Goal: Task Accomplishment & Management: Use online tool/utility

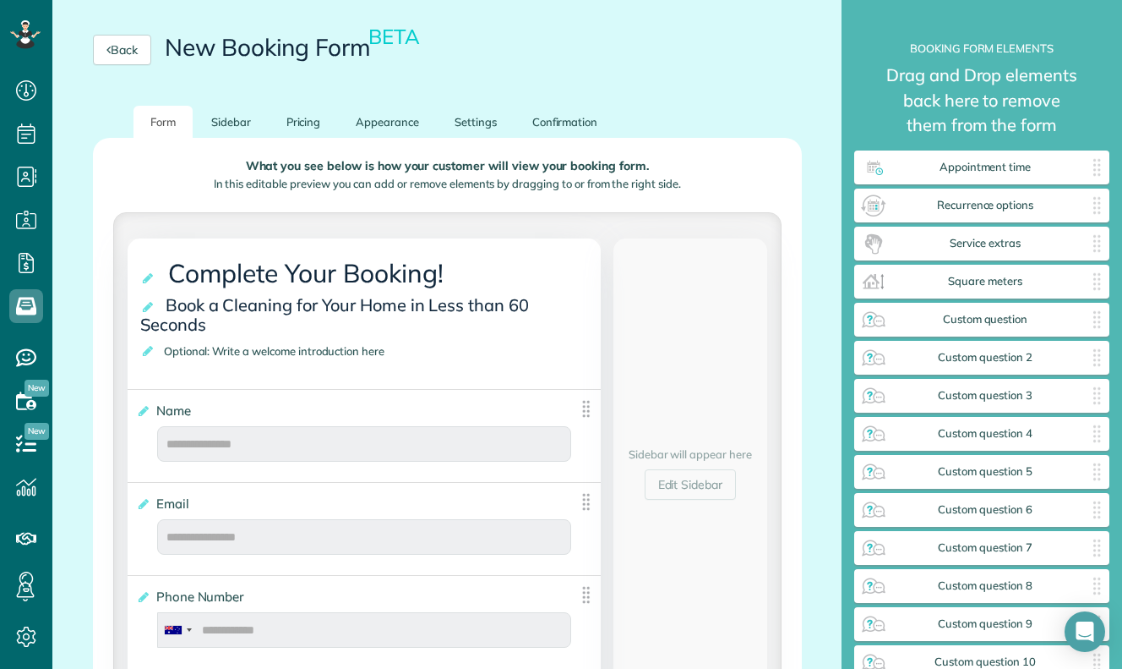
scroll to position [232, 0]
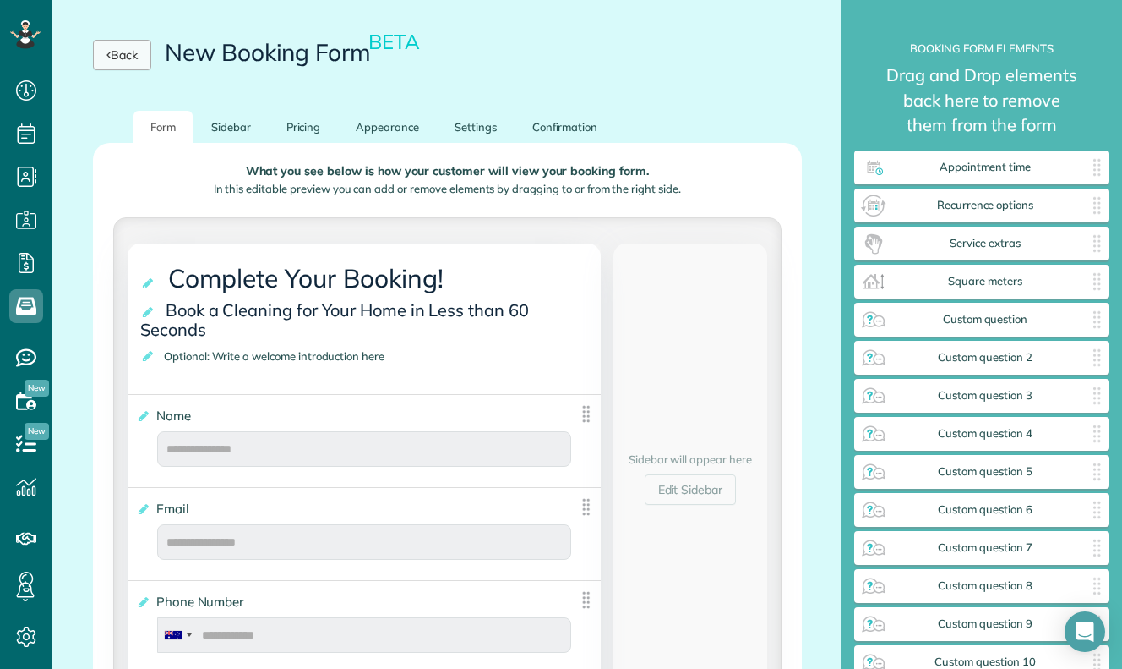
click at [112, 56] on link "Back" at bounding box center [122, 55] width 58 height 30
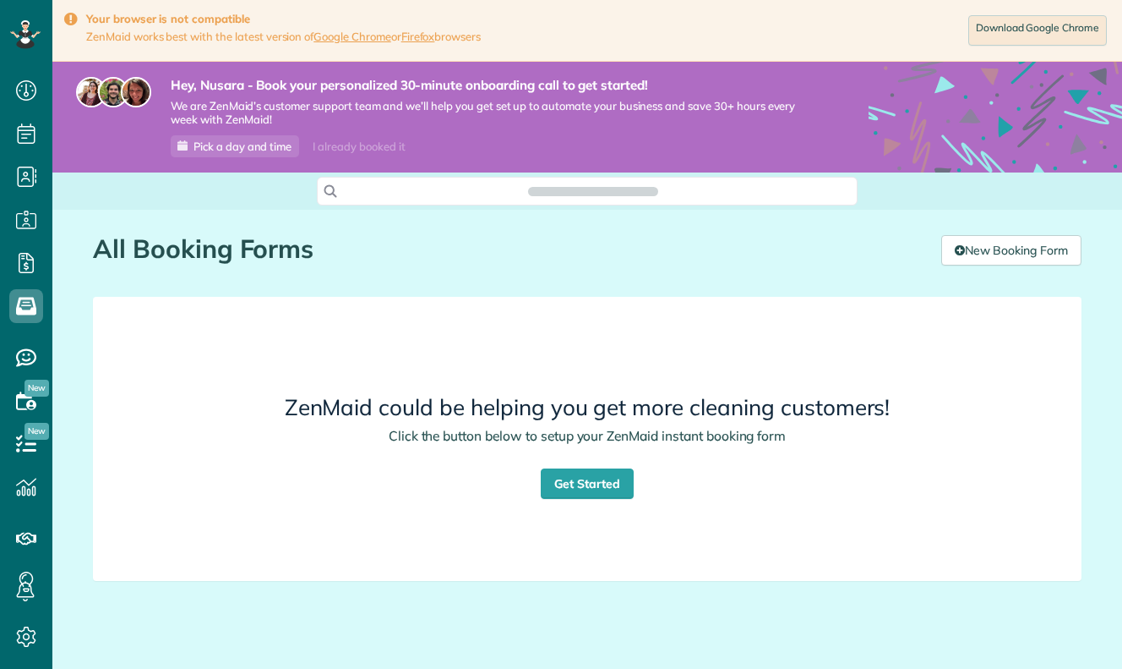
scroll to position [8, 8]
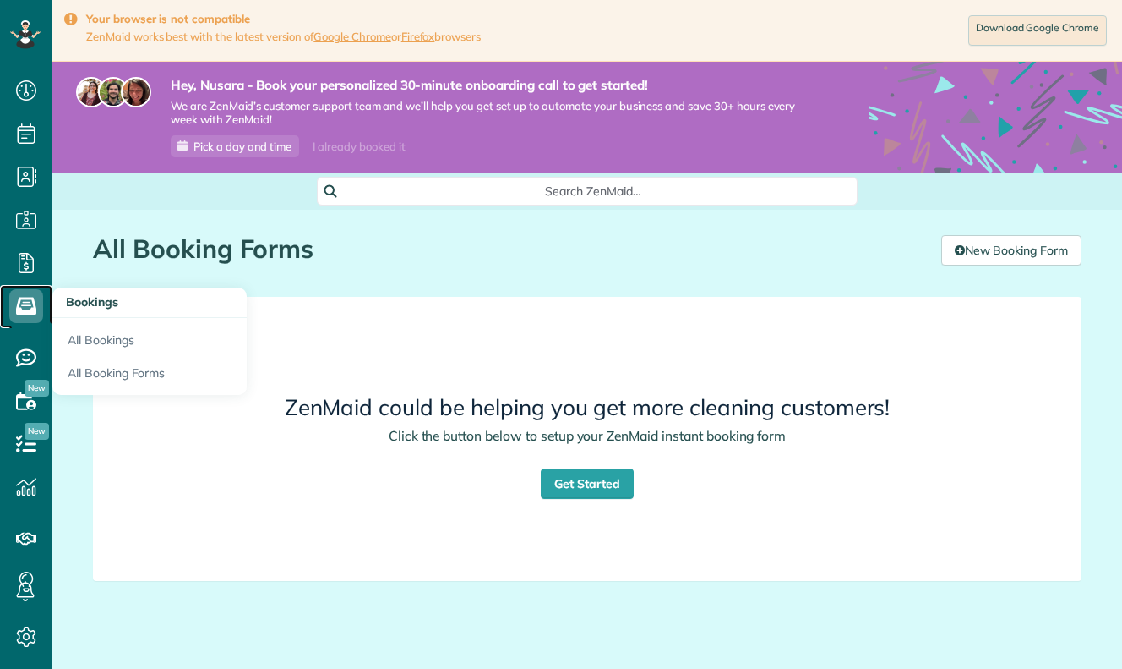
click at [41, 294] on icon at bounding box center [26, 306] width 34 height 34
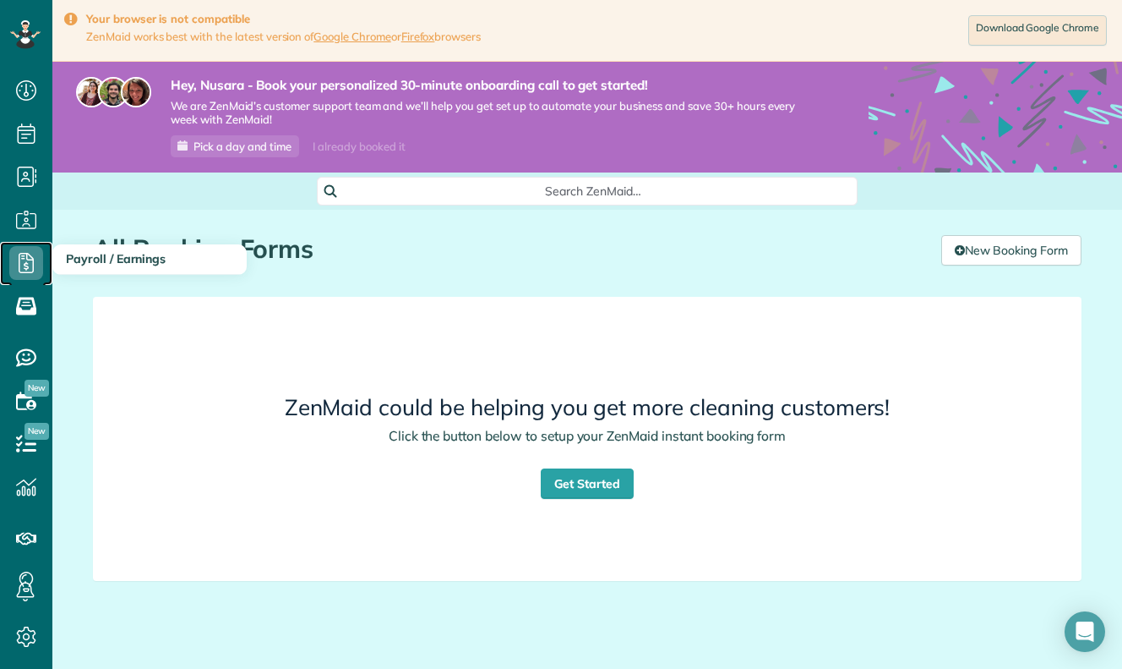
click at [37, 266] on icon at bounding box center [26, 263] width 34 height 34
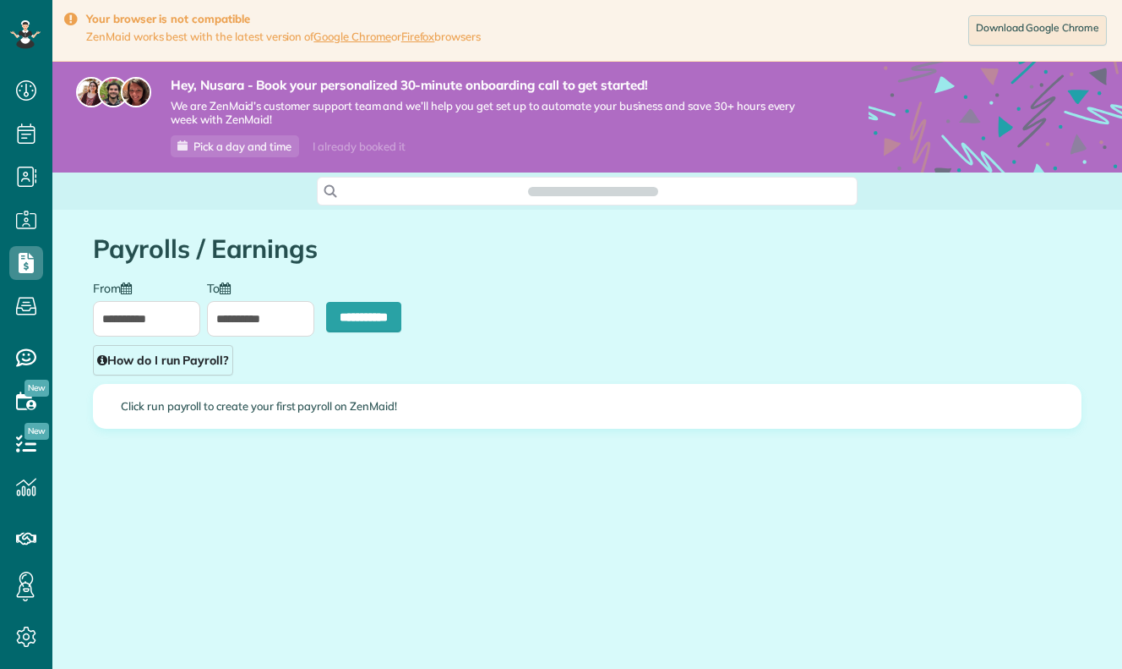
scroll to position [669, 52]
type input "**********"
